Goal: Transaction & Acquisition: Purchase product/service

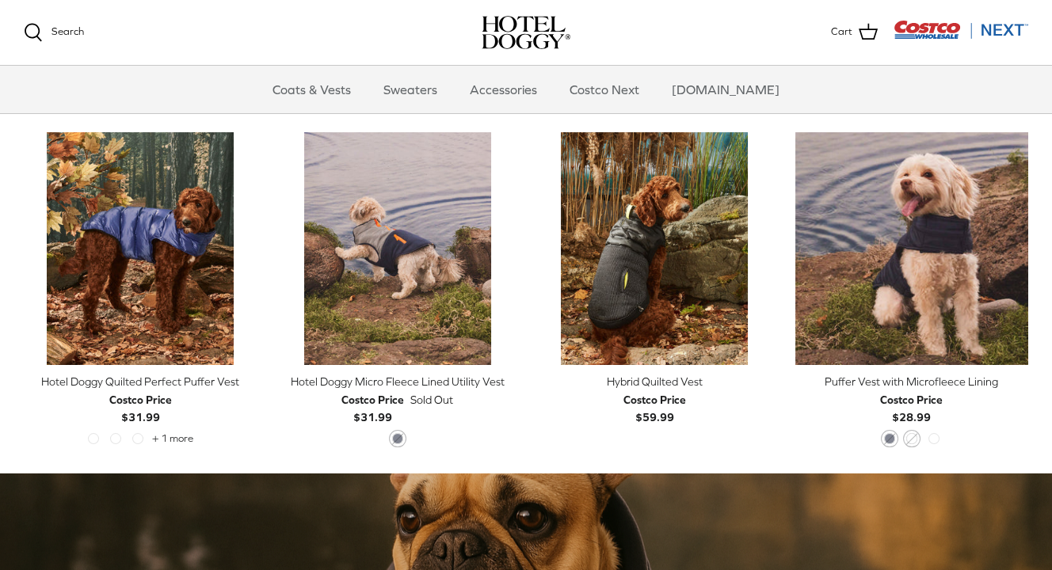
scroll to position [735, 0]
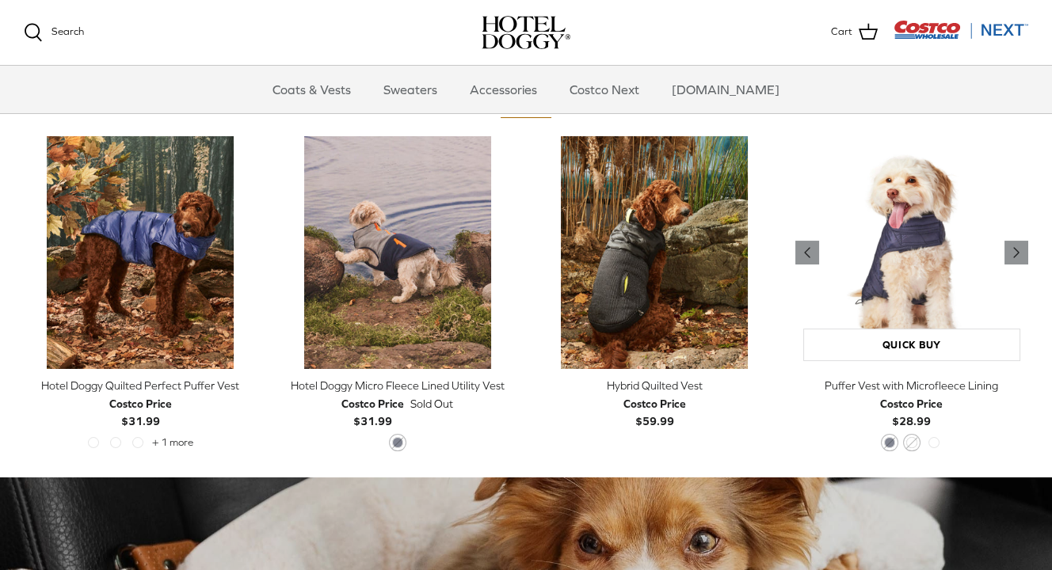
click at [920, 221] on img "Puffer Vest with Microfleece Lining" at bounding box center [912, 253] width 234 height 234
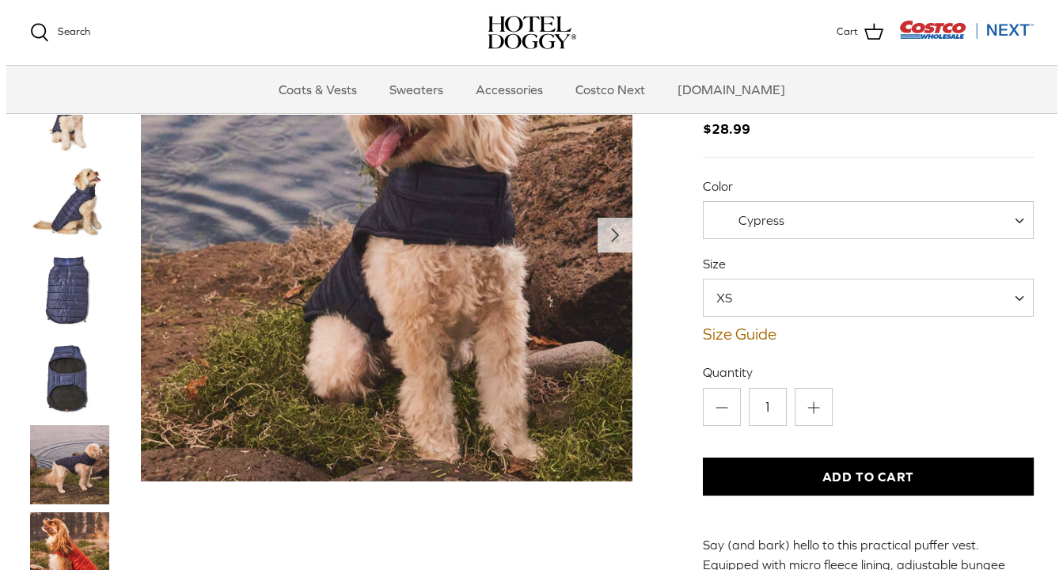
scroll to position [83, 0]
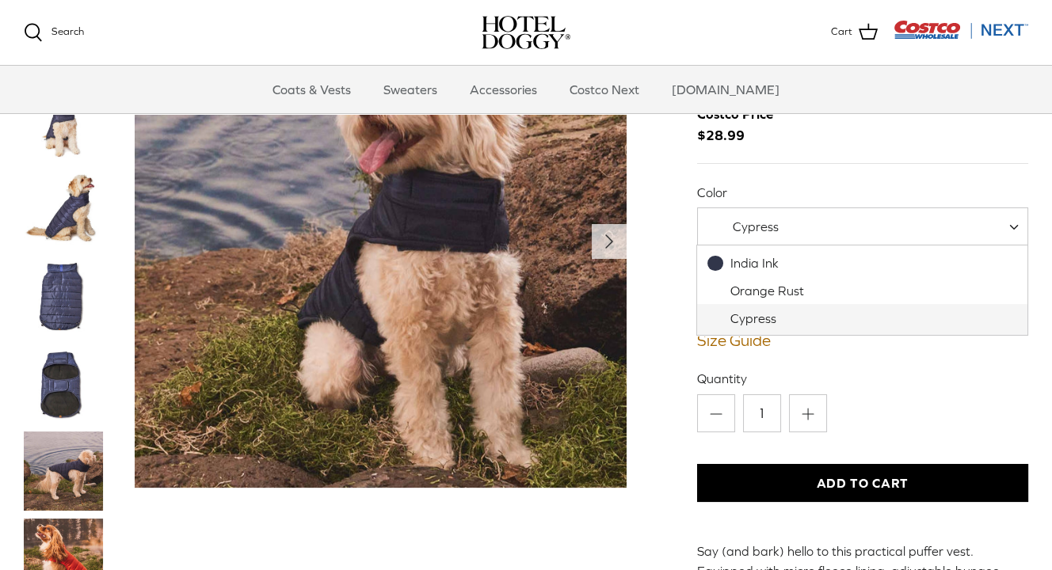
click at [929, 228] on span "Cypress" at bounding box center [862, 226] width 331 height 38
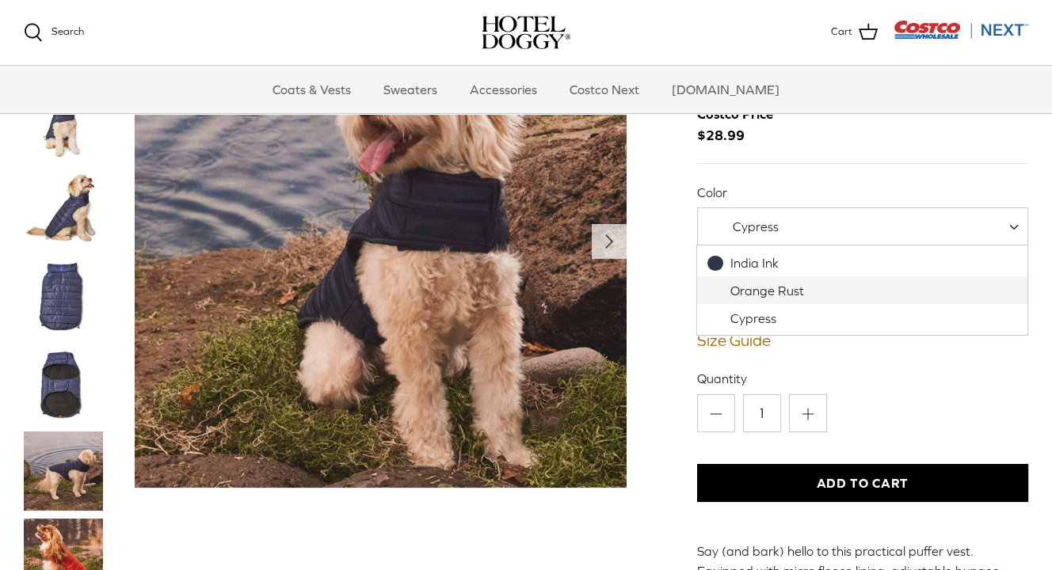
select select "Orange Rust"
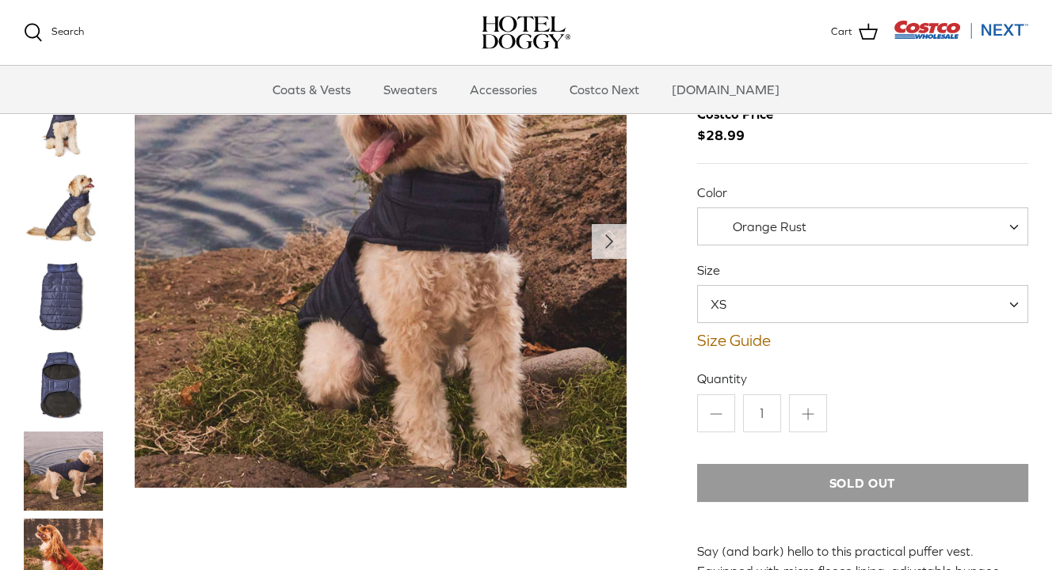
click at [62, 525] on img "Thumbnail Link" at bounding box center [63, 558] width 79 height 79
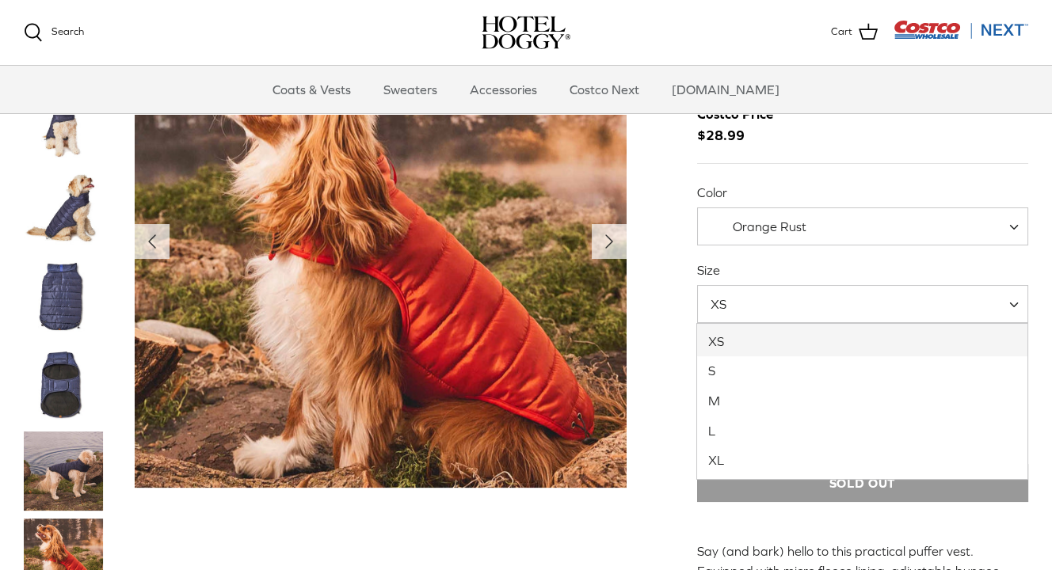
click at [808, 305] on span "XS" at bounding box center [862, 304] width 331 height 38
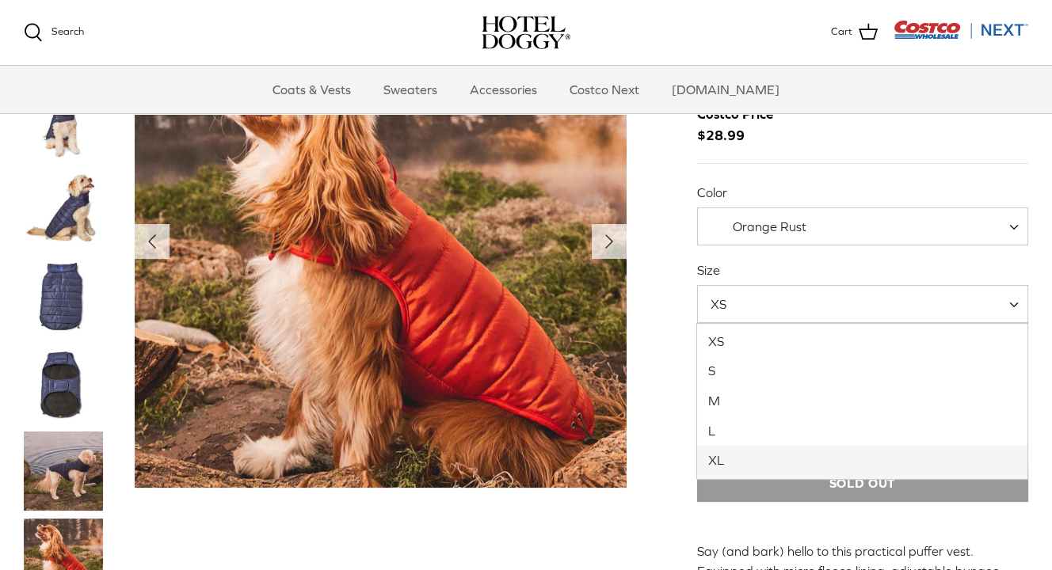
select select "XL"
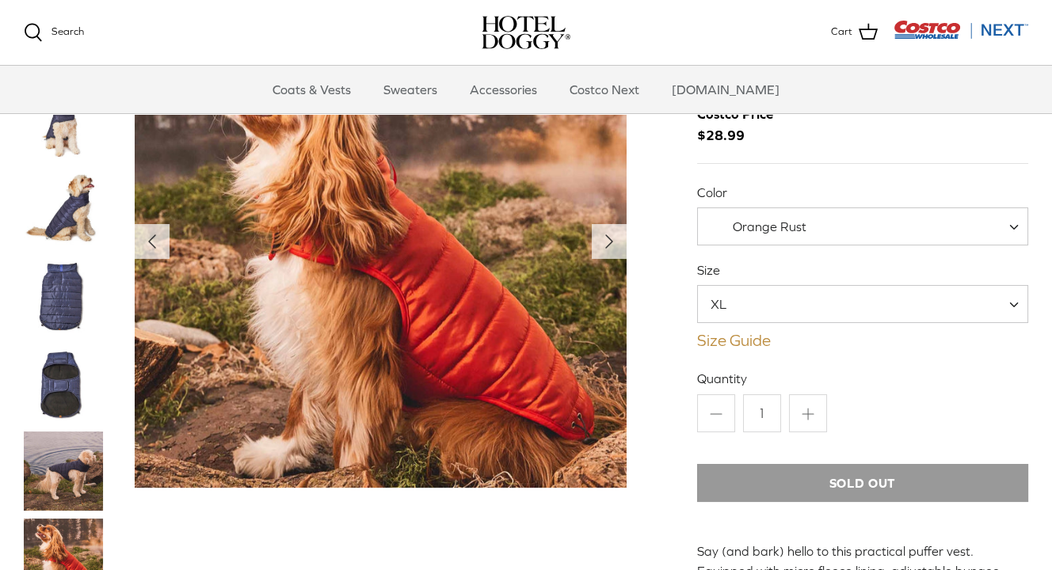
click at [743, 340] on link "Size Guide" at bounding box center [862, 340] width 331 height 19
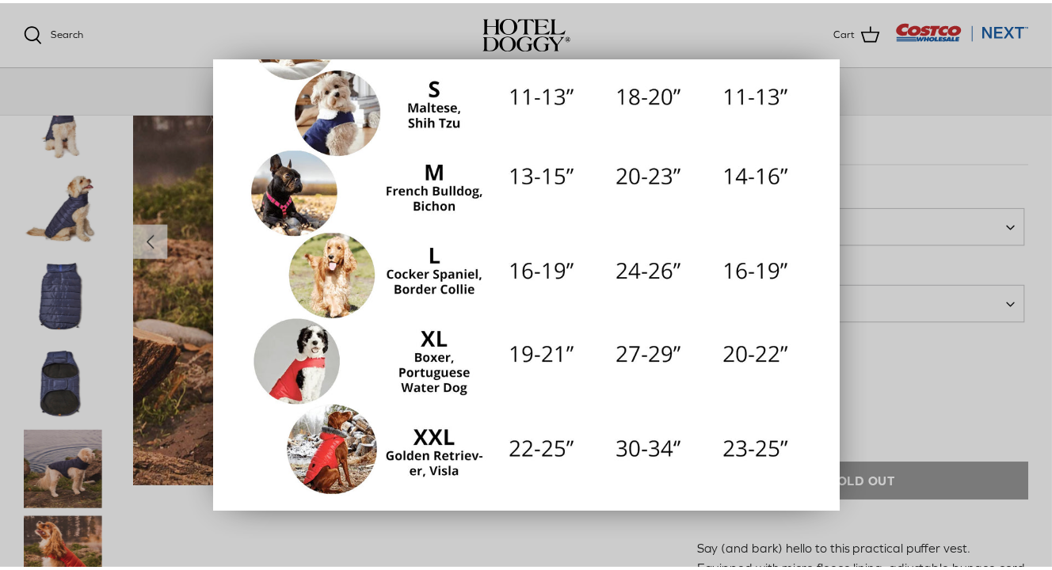
scroll to position [340, 0]
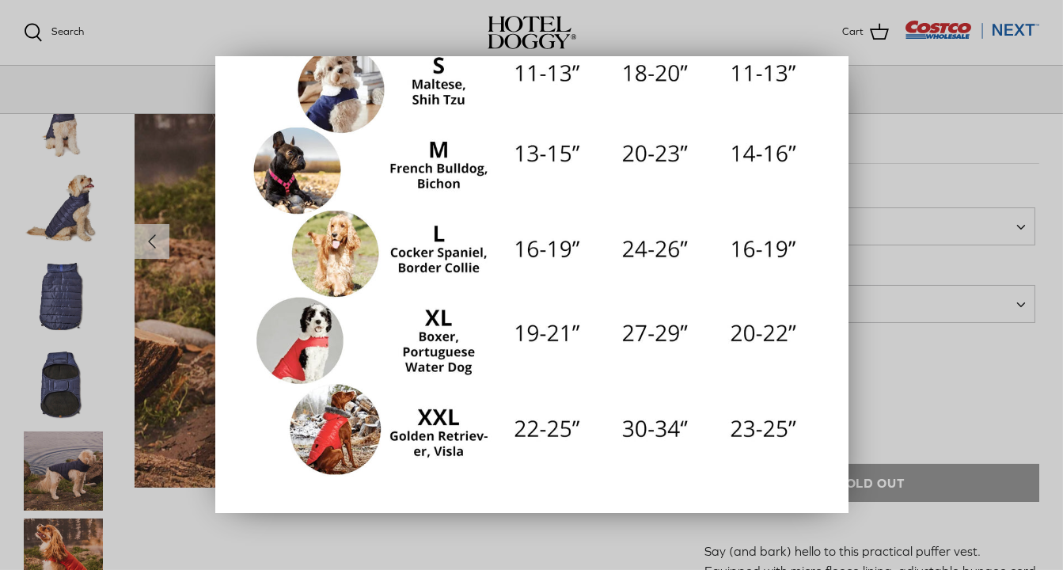
click at [934, 89] on div at bounding box center [531, 285] width 1063 height 570
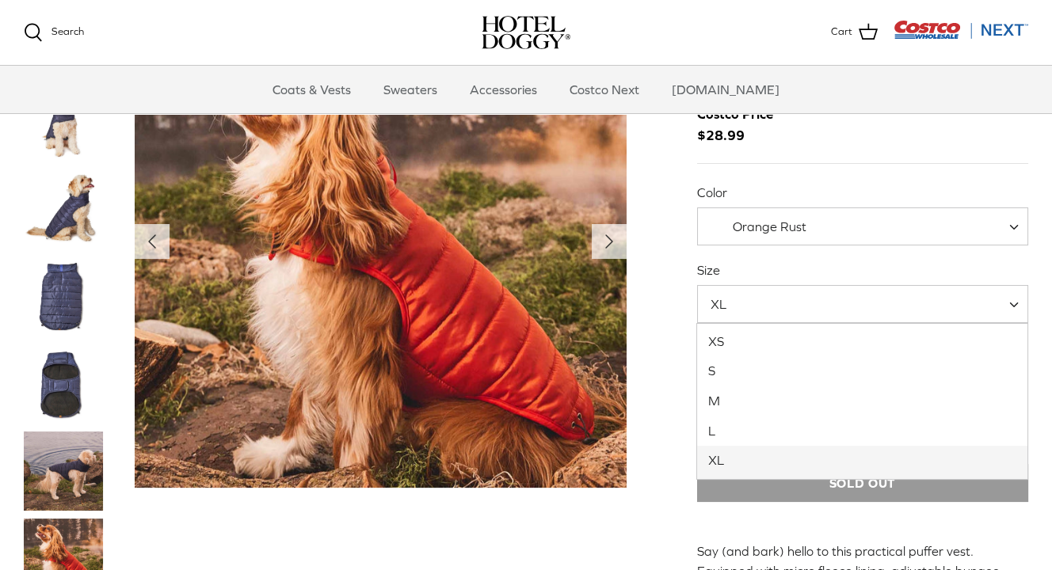
click at [869, 299] on span "XL" at bounding box center [862, 304] width 331 height 38
